Goal: Information Seeking & Learning: Learn about a topic

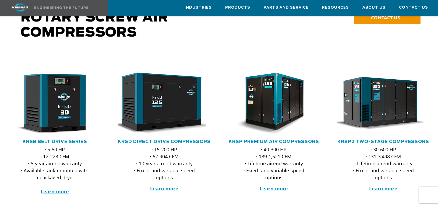
scroll to position [61, 0]
click at [167, 185] on strong "Learn more" at bounding box center [164, 188] width 28 height 6
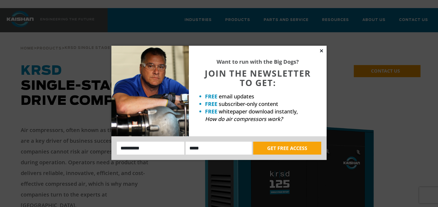
click at [321, 51] on icon at bounding box center [321, 50] width 3 height 3
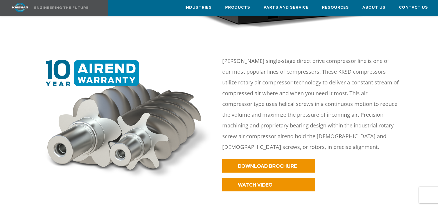
scroll to position [225, 0]
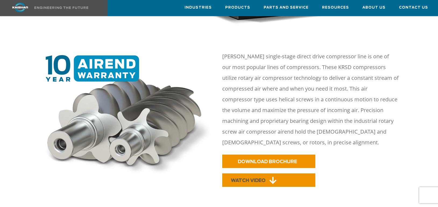
click at [272, 177] on icon at bounding box center [272, 181] width 7 height 8
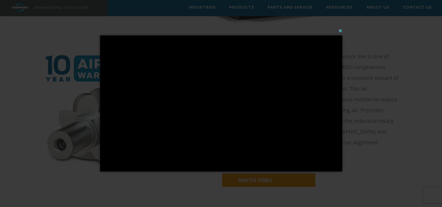
click at [341, 32] on button "×" at bounding box center [223, 31] width 242 height 12
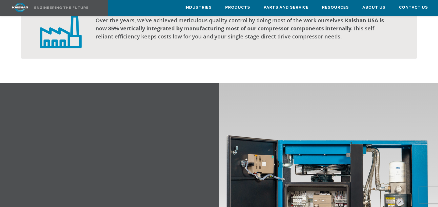
scroll to position [578, 0]
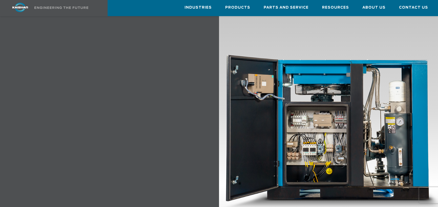
click at [311, 139] on img at bounding box center [328, 126] width 219 height 248
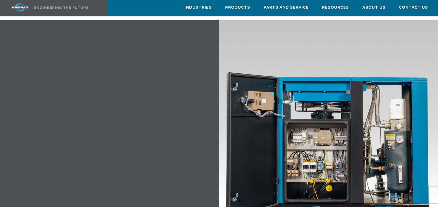
scroll to position [561, 0]
